Goal: Task Accomplishment & Management: Use online tool/utility

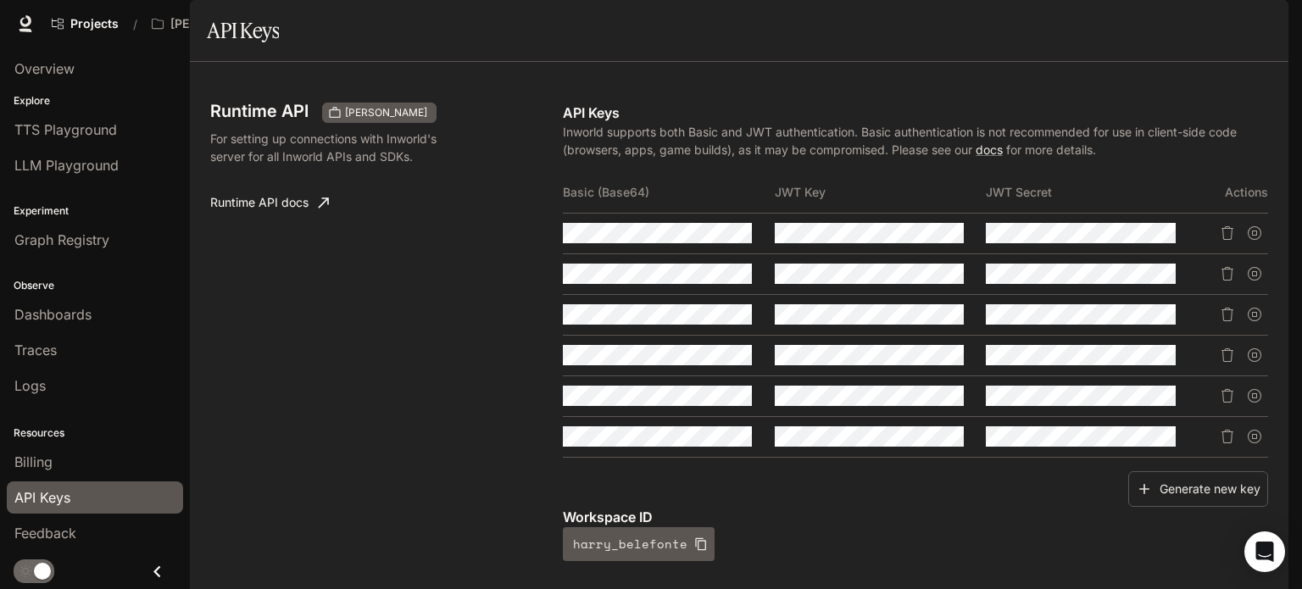
scroll to position [270, 0]
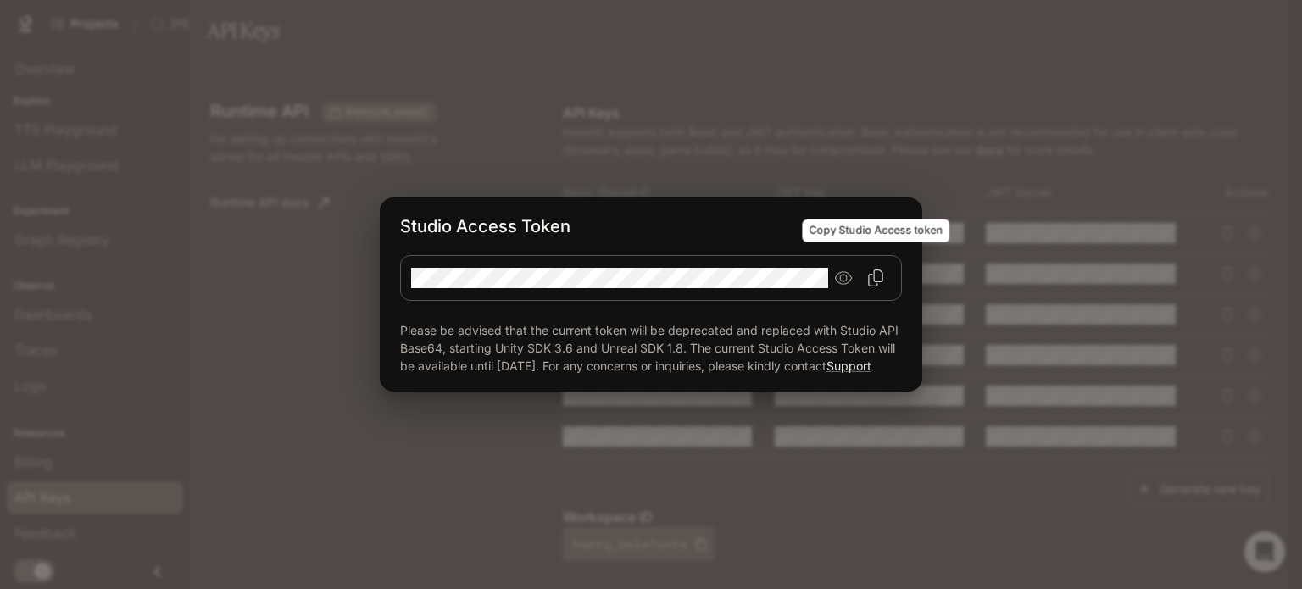
click at [876, 270] on icon "Copy Studio Access token" at bounding box center [876, 278] width 15 height 17
click at [883, 218] on icon "button" at bounding box center [886, 226] width 17 height 17
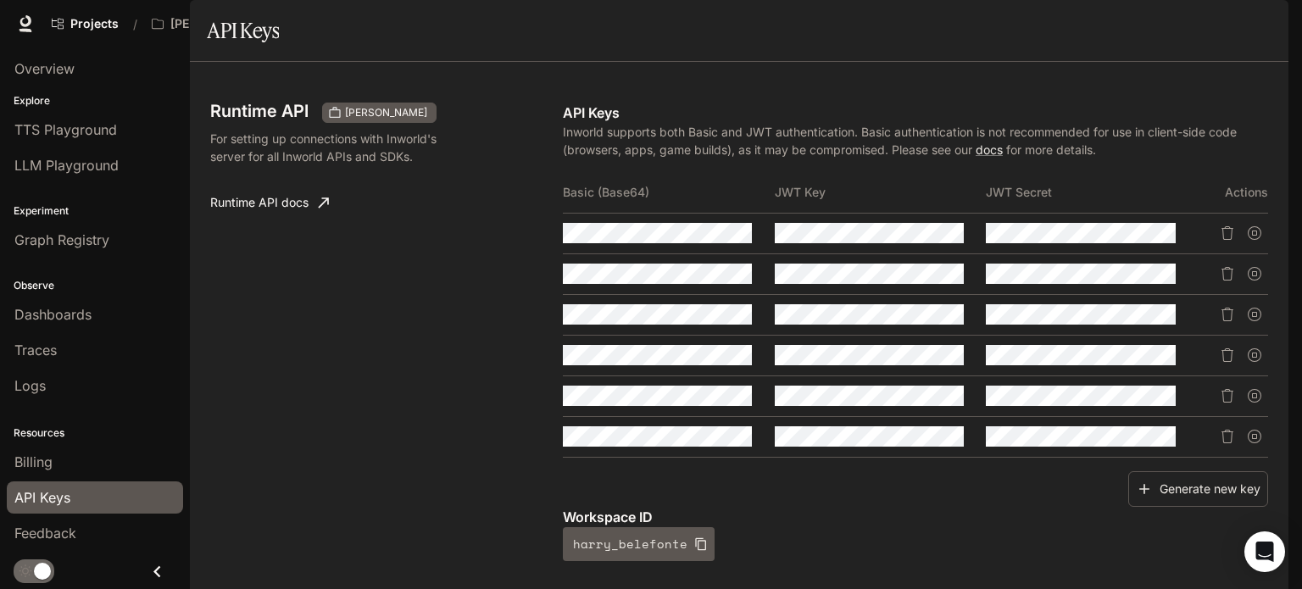
scroll to position [681, 0]
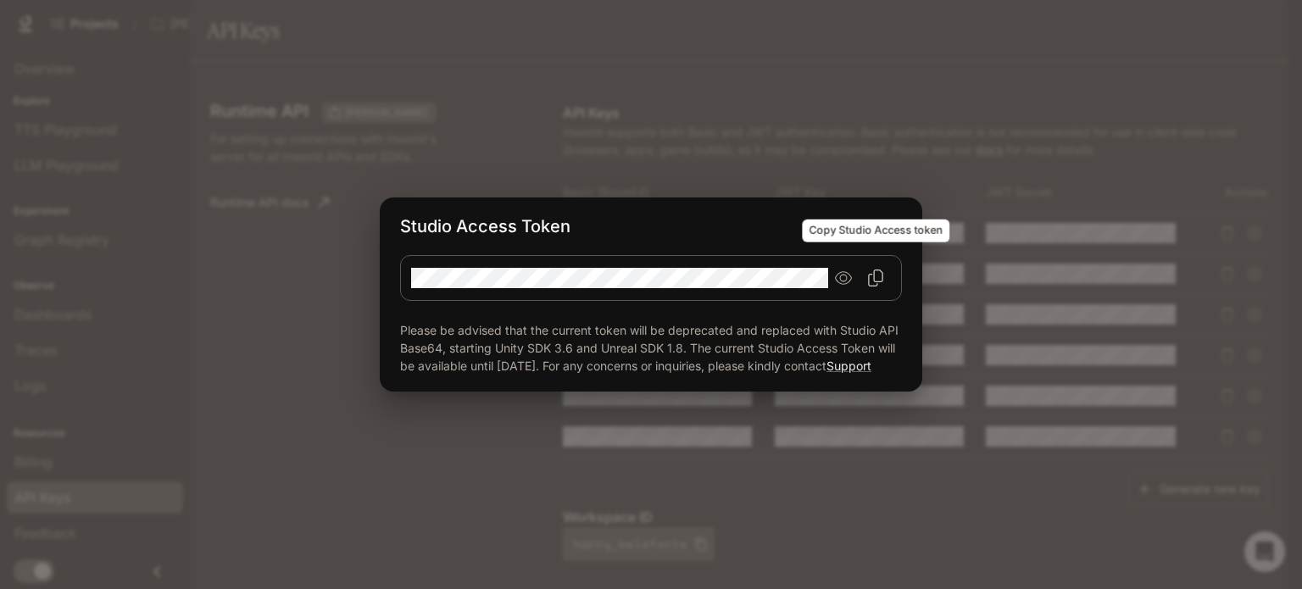
click at [882, 270] on icon "Copy Studio Access token" at bounding box center [876, 278] width 15 height 17
drag, startPoint x: 888, startPoint y: 214, endPoint x: 921, endPoint y: 225, distance: 33.8
click at [888, 218] on icon "button" at bounding box center [886, 226] width 17 height 17
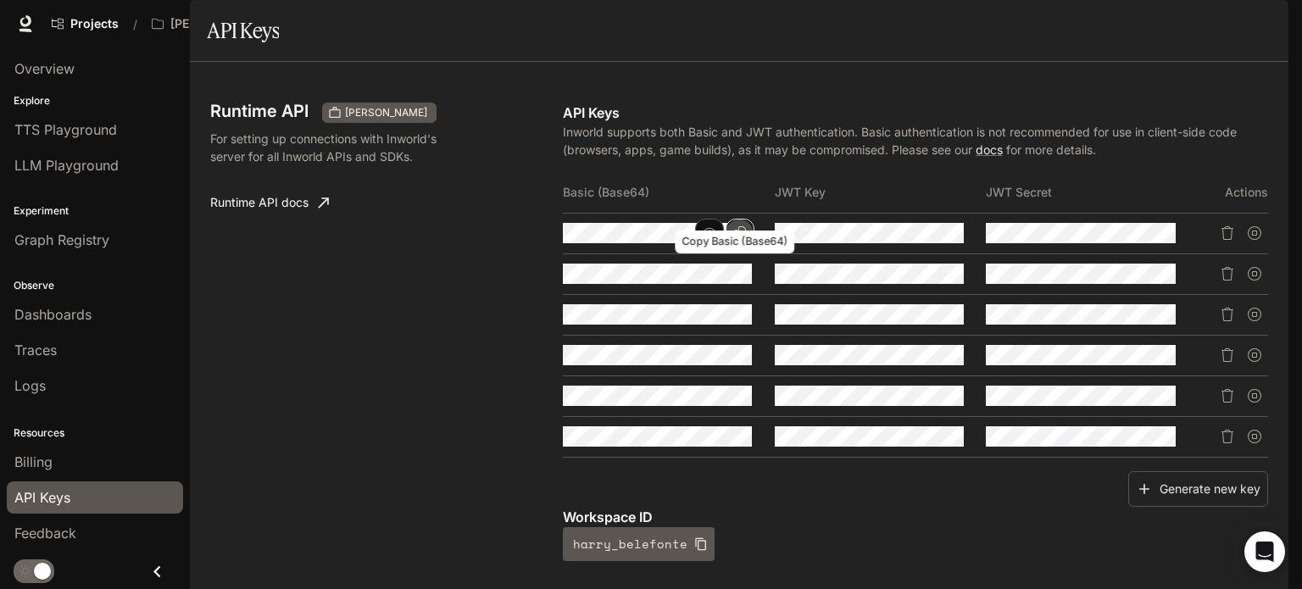
click at [739, 240] on icon "Copy Basic (Base64)" at bounding box center [740, 233] width 12 height 14
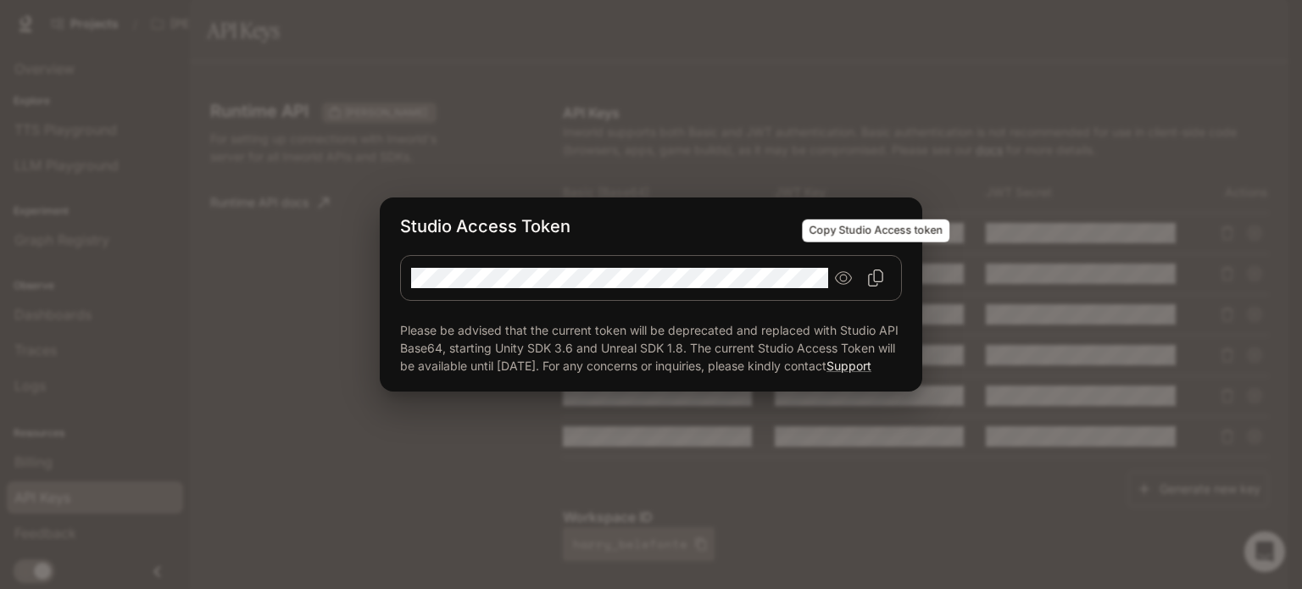
click at [880, 272] on icon "Copy Studio Access token" at bounding box center [875, 278] width 17 height 17
click at [928, 111] on div "Studio Access Token Please be advised that the current token will be deprecated…" at bounding box center [651, 294] width 1302 height 589
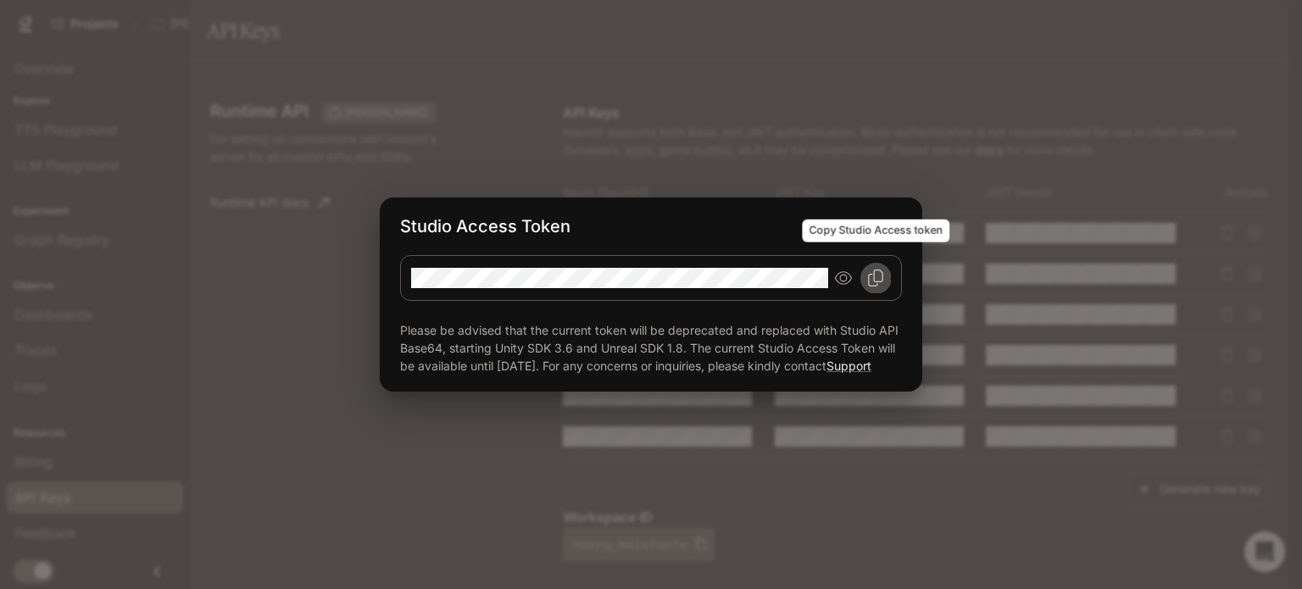
click at [885, 263] on button "Copy Studio Access token" at bounding box center [875, 278] width 31 height 31
click at [351, 92] on div "Studio Access Token Please be advised that the current token will be deprecated…" at bounding box center [651, 294] width 1302 height 589
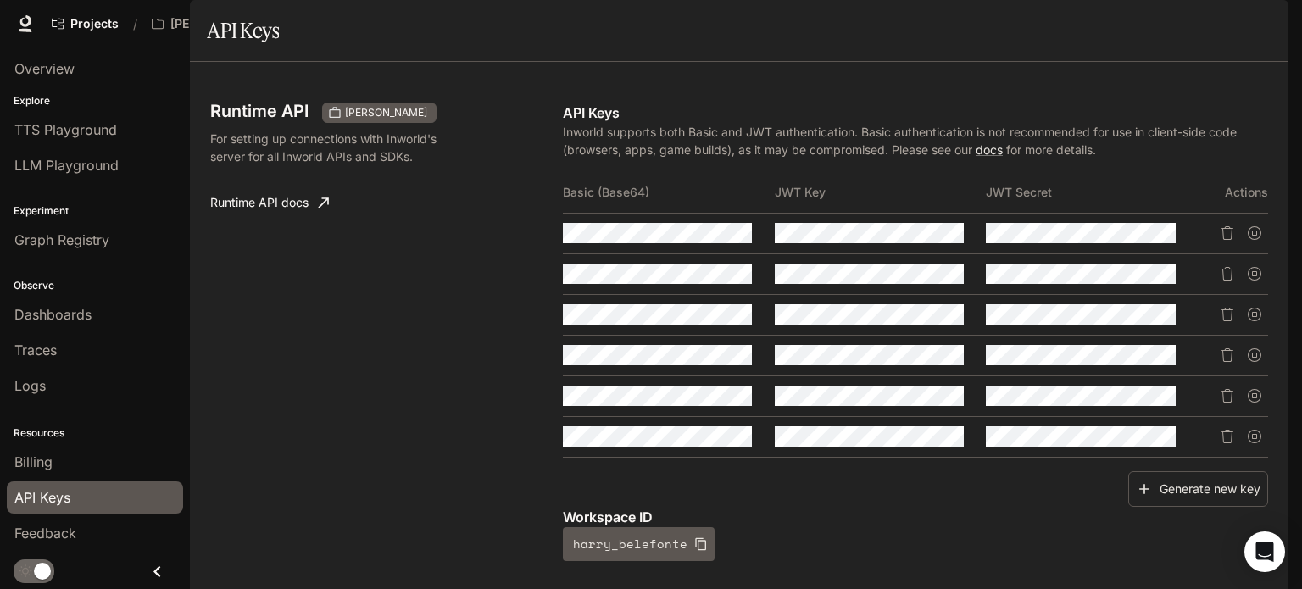
scroll to position [424, 0]
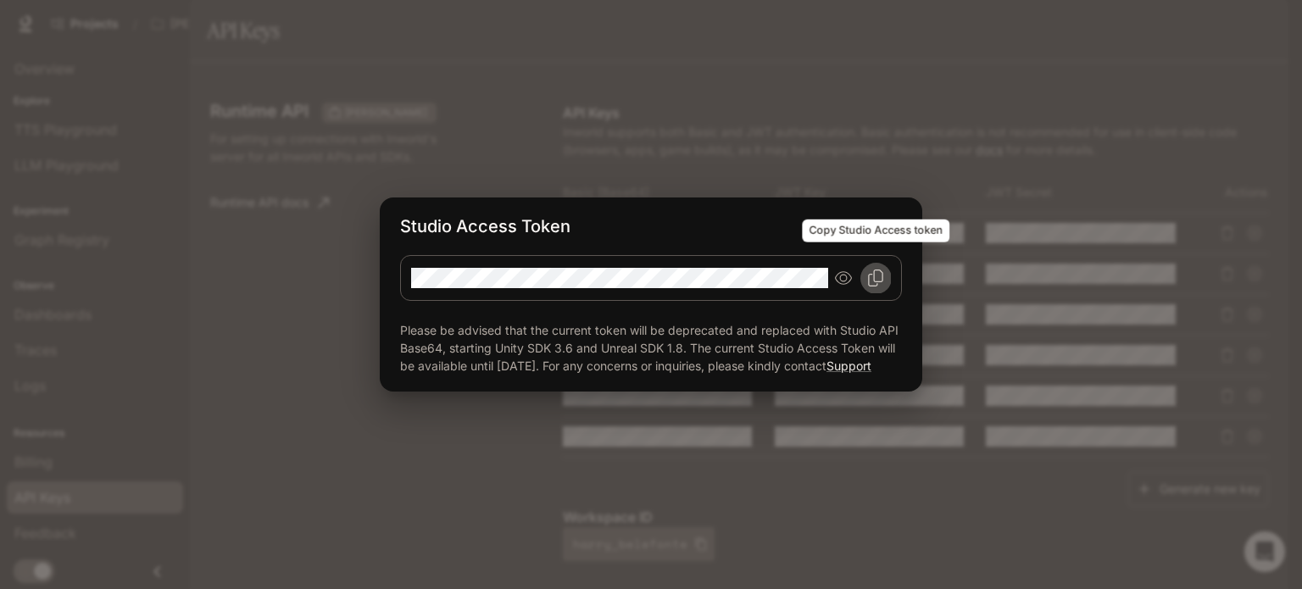
click at [888, 271] on button "Copy Studio Access token" at bounding box center [875, 278] width 31 height 31
